Goal: Task Accomplishment & Management: Manage account settings

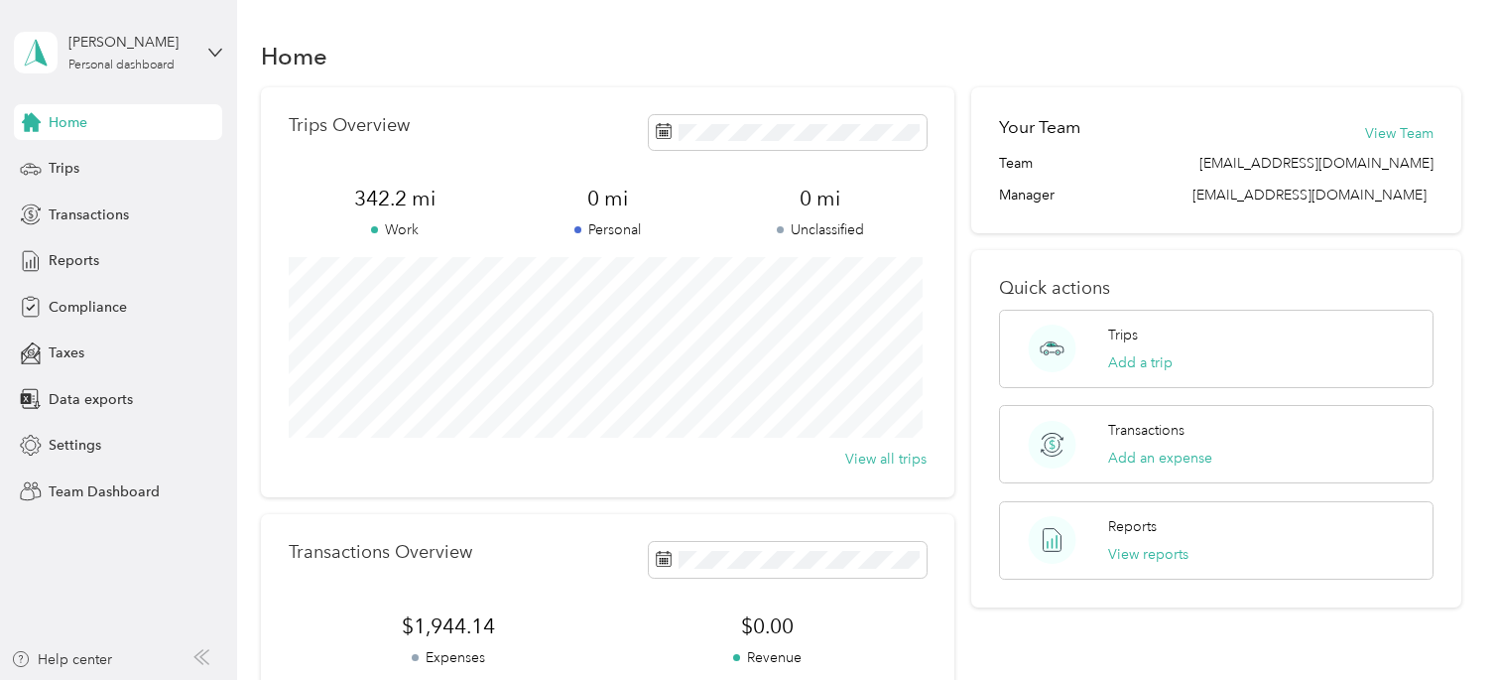
click at [196, 51] on div "[PERSON_NAME] Personal dashboard" at bounding box center [118, 52] width 208 height 69
click at [142, 168] on div "Team dashboard" at bounding box center [223, 163] width 390 height 35
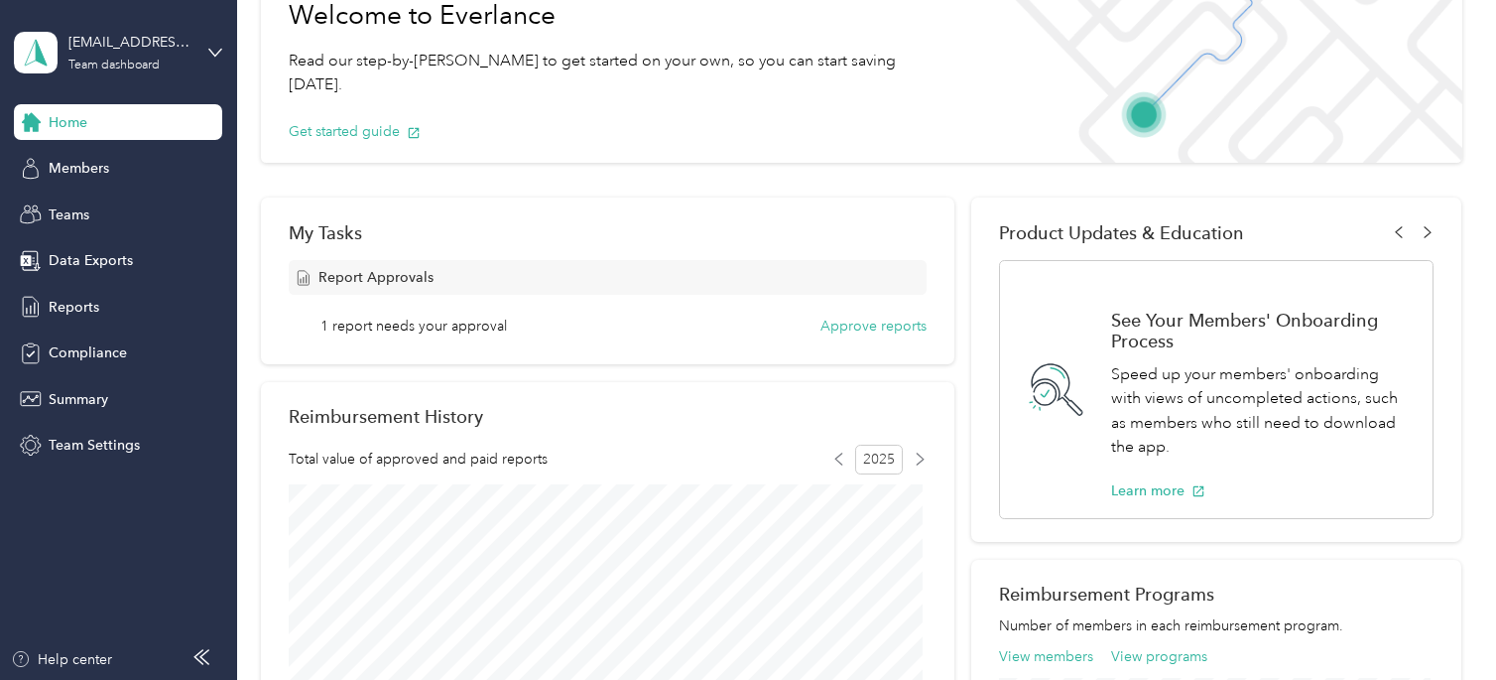
scroll to position [132, 0]
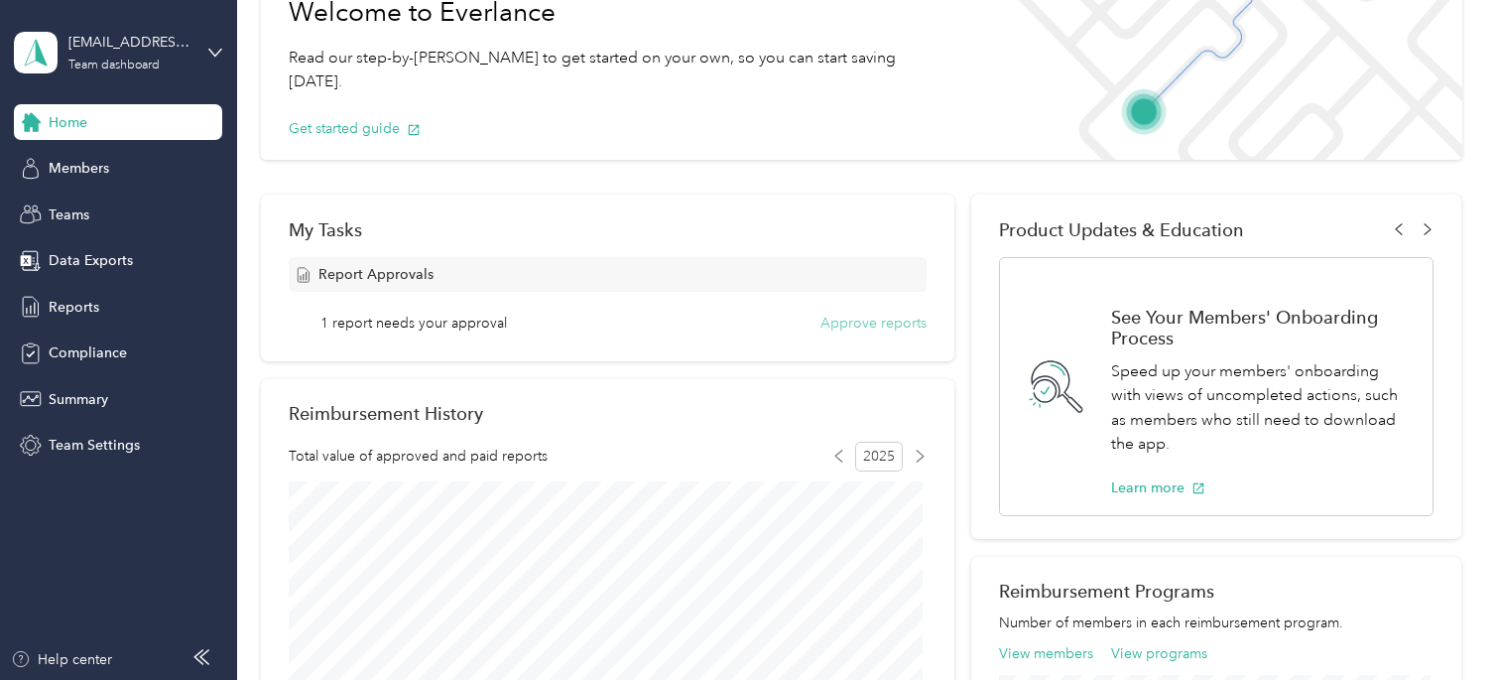
click at [857, 314] on button "Approve reports" at bounding box center [874, 323] width 106 height 21
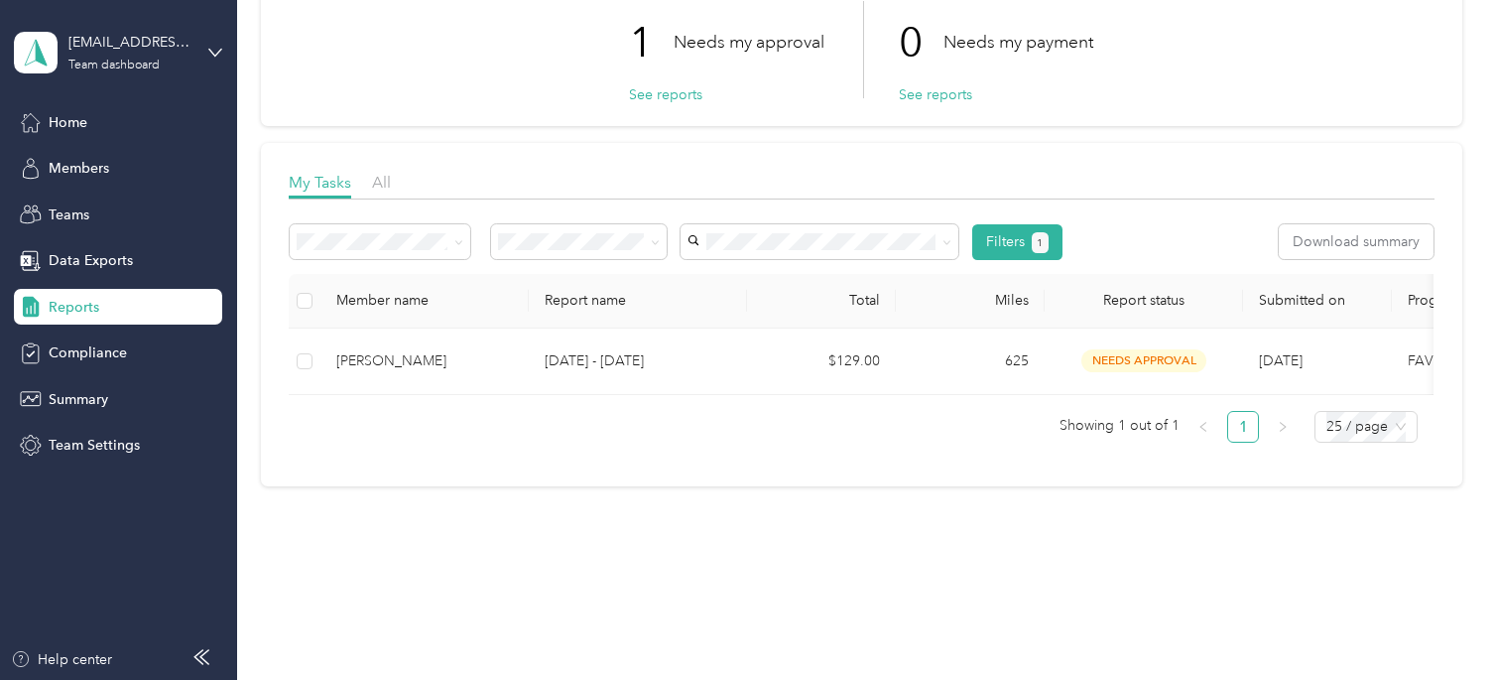
scroll to position [171, 0]
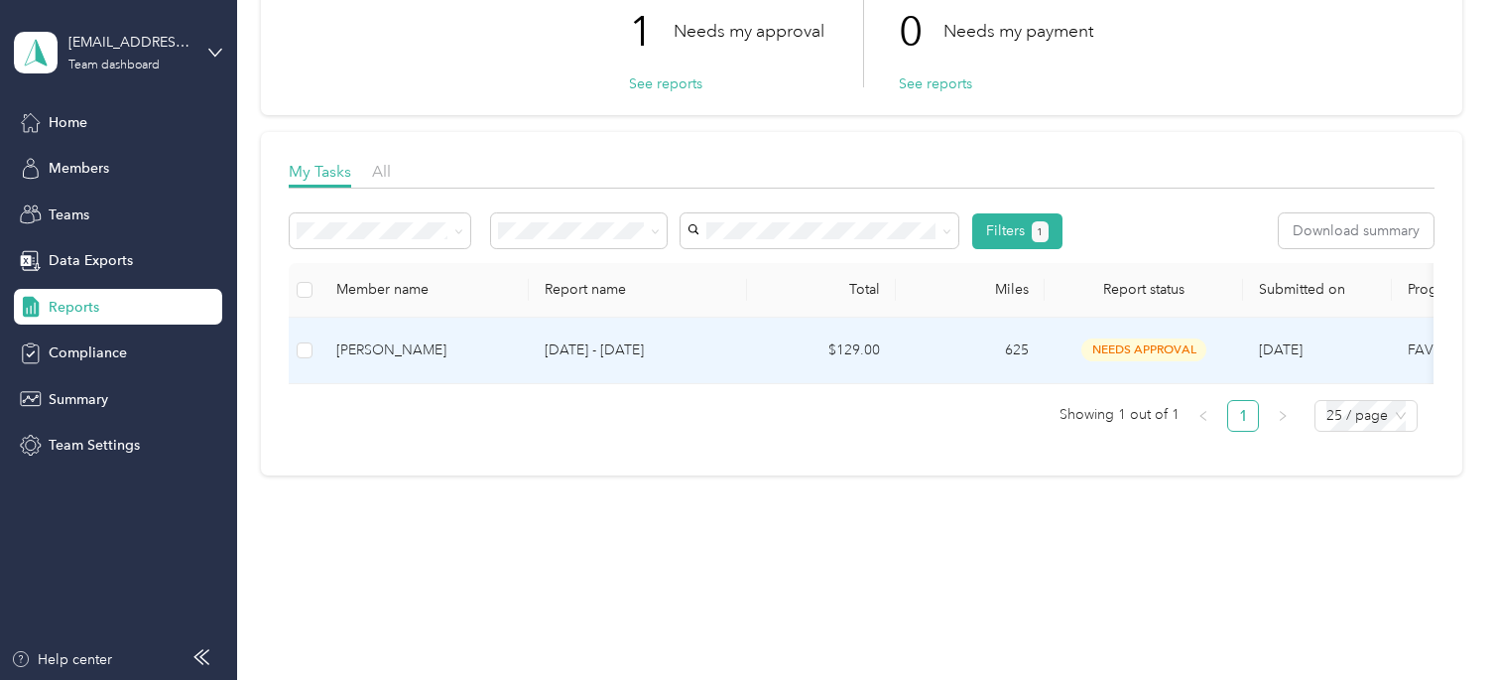
click at [573, 339] on p "[DATE] - [DATE]" at bounding box center [638, 350] width 187 height 22
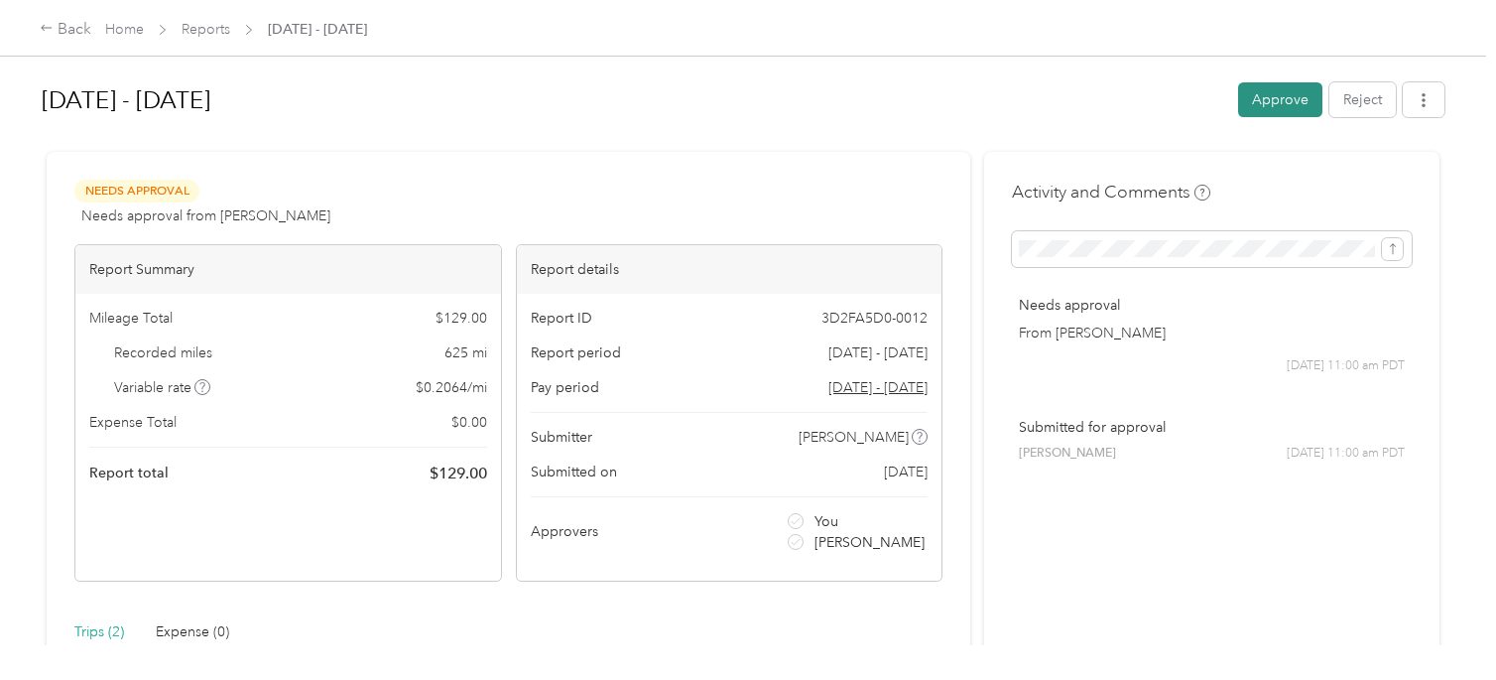
click at [1275, 103] on button "Approve" at bounding box center [1280, 99] width 84 height 35
